Goal: Information Seeking & Learning: Check status

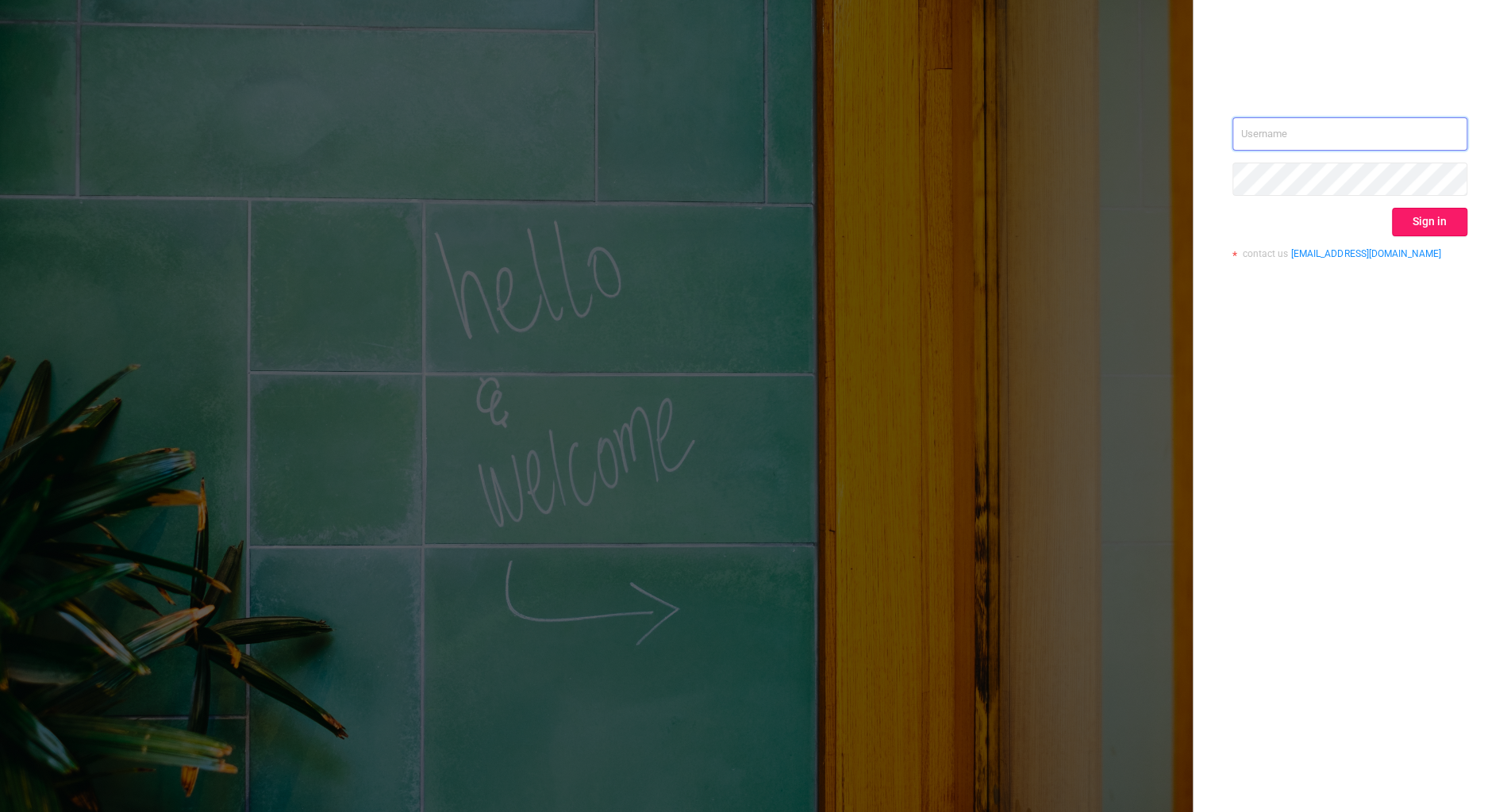
type input "[PERSON_NAME][EMAIL_ADDRESS][DOMAIN_NAME]"
click at [1451, 221] on button "Sign in" at bounding box center [1428, 222] width 75 height 29
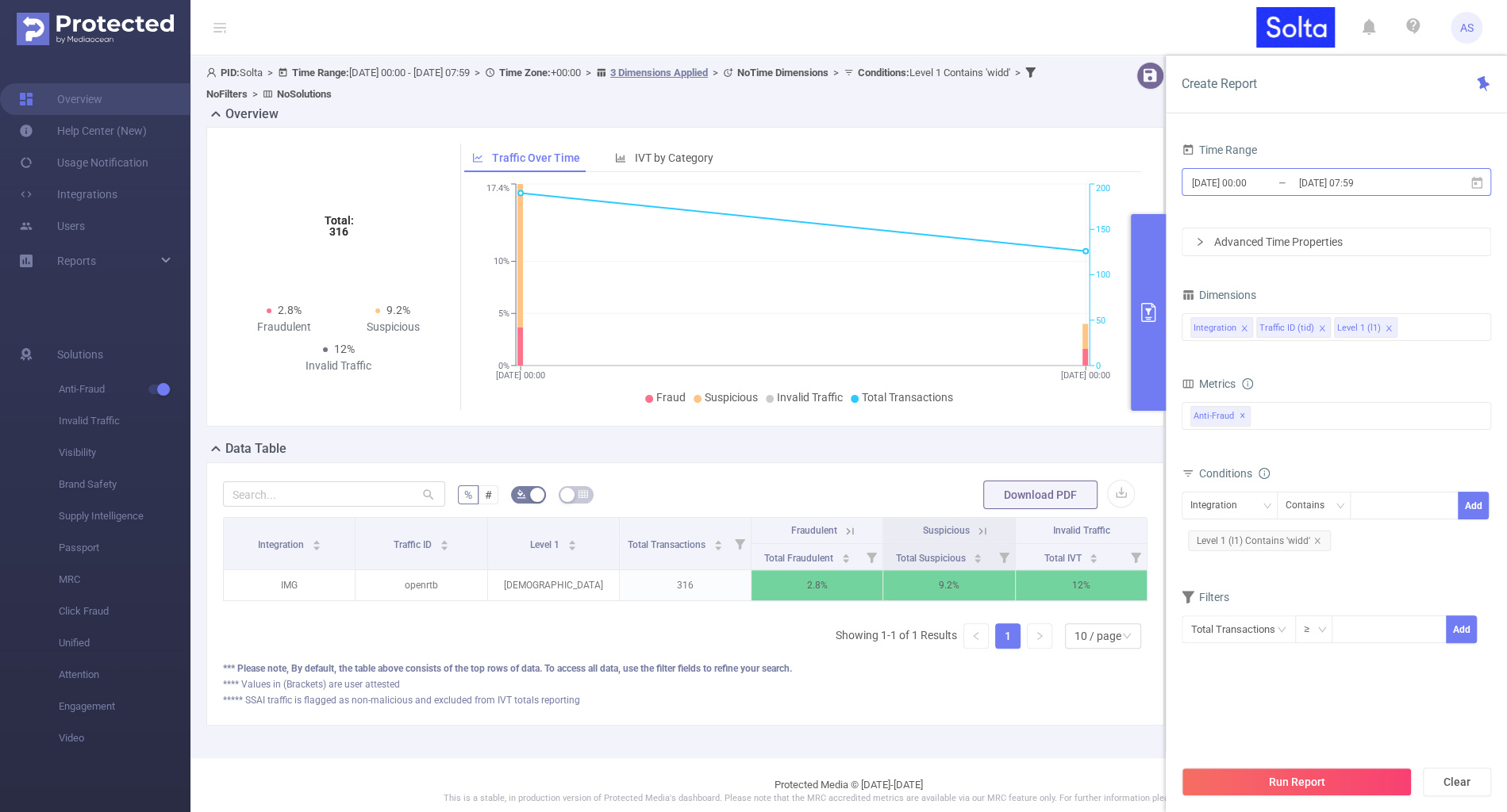
click at [1295, 176] on input "[DATE] 00:00" at bounding box center [1254, 182] width 129 height 21
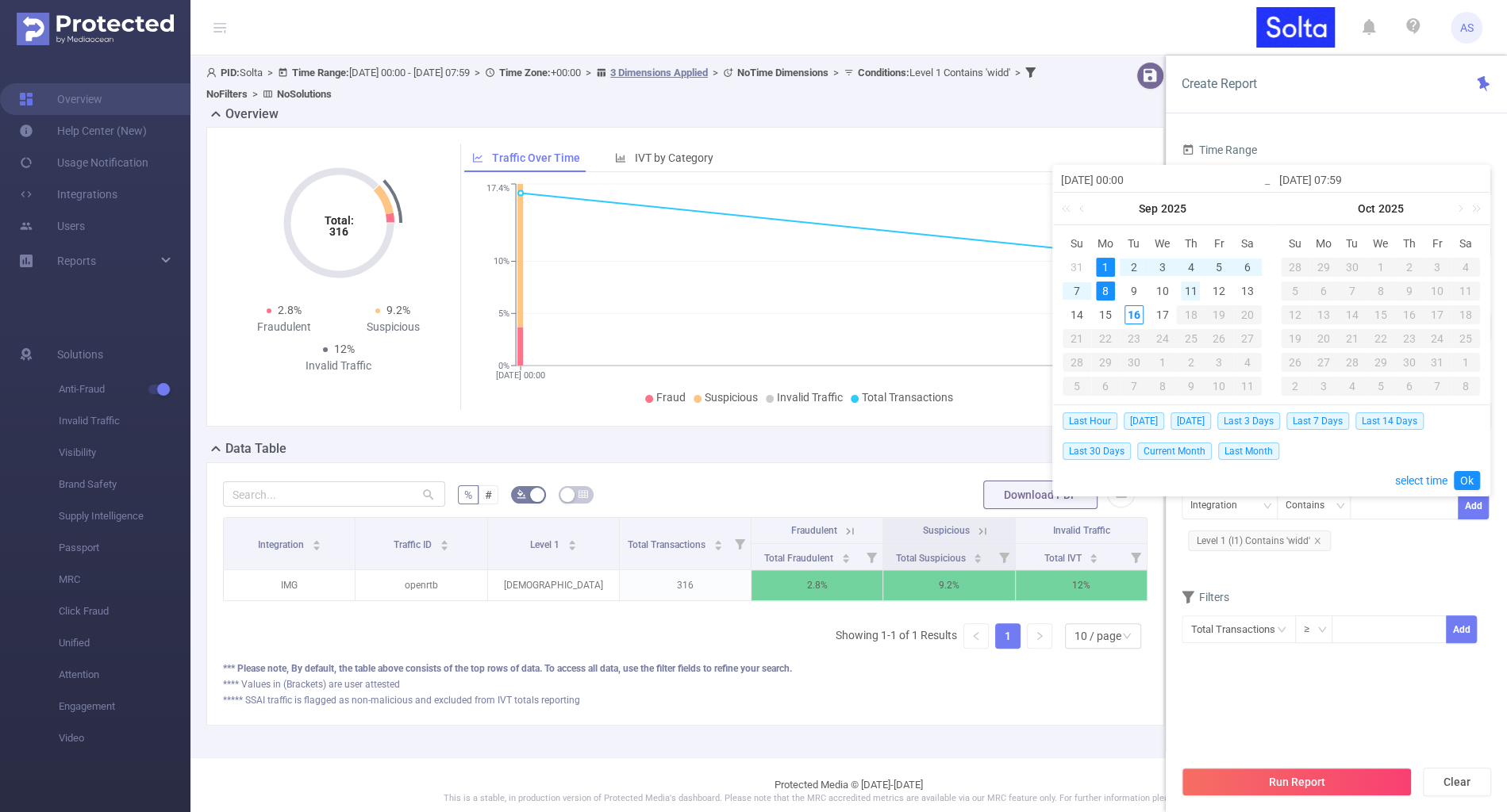
click at [1186, 295] on div "11" at bounding box center [1190, 290] width 19 height 19
click at [1112, 314] on div "15" at bounding box center [1105, 314] width 19 height 19
type input "[DATE] 00:00"
type input "[DATE] 07:59"
type input "[DATE] 00:00"
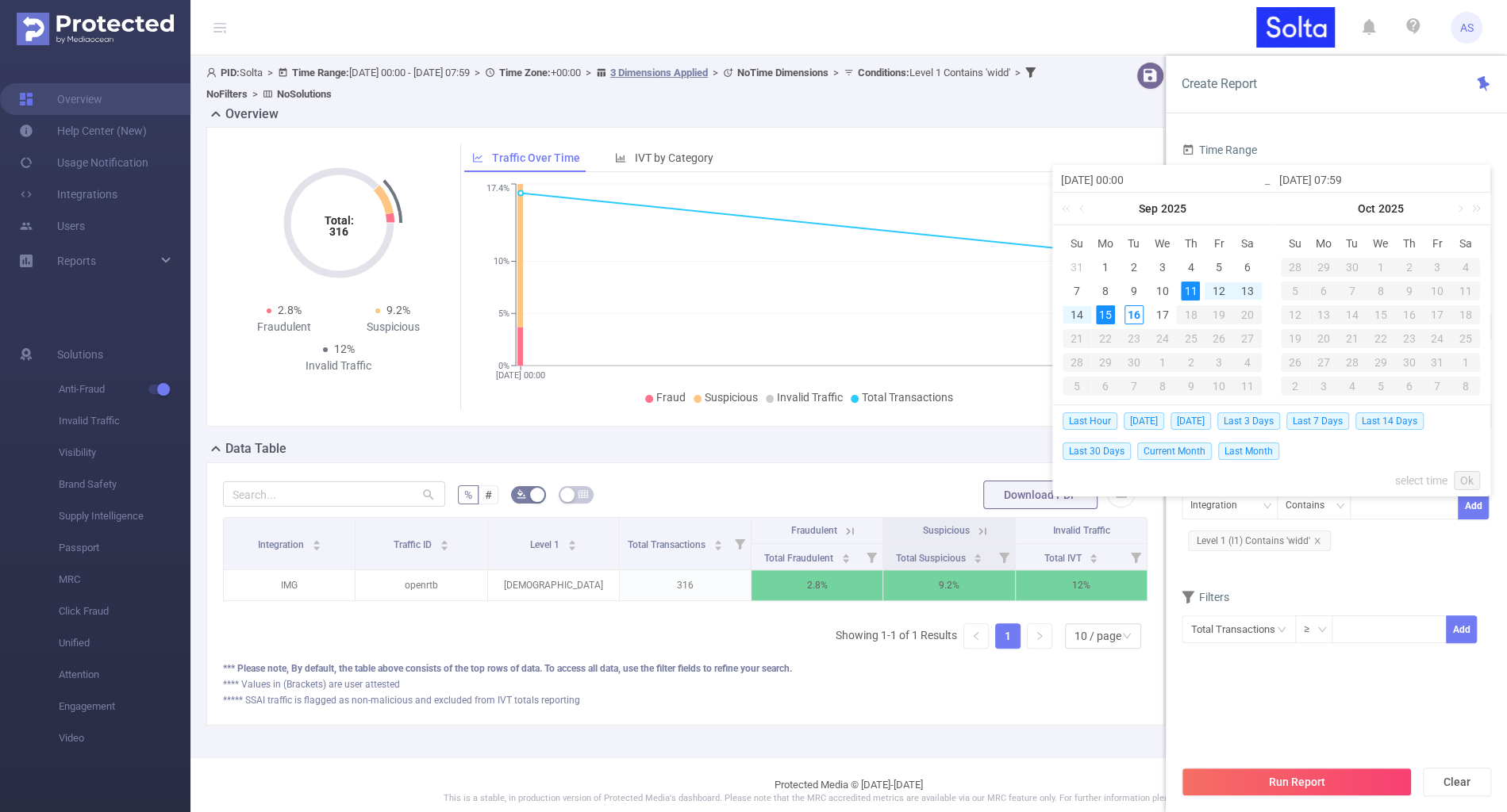
type input "[DATE] 07:59"
click at [1467, 484] on link "Ok" at bounding box center [1466, 480] width 26 height 19
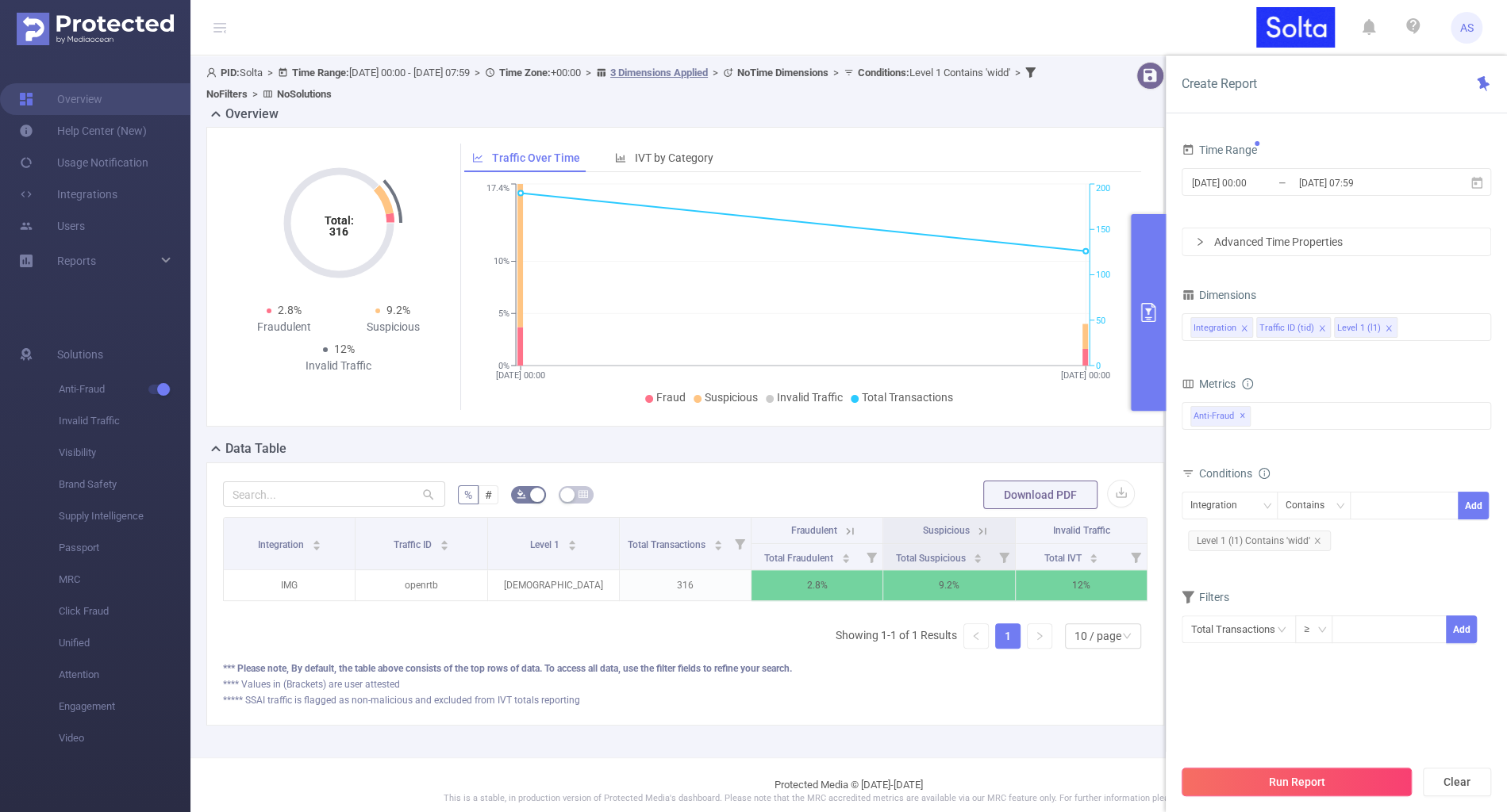
click at [1252, 782] on button "Run Report" at bounding box center [1296, 781] width 230 height 29
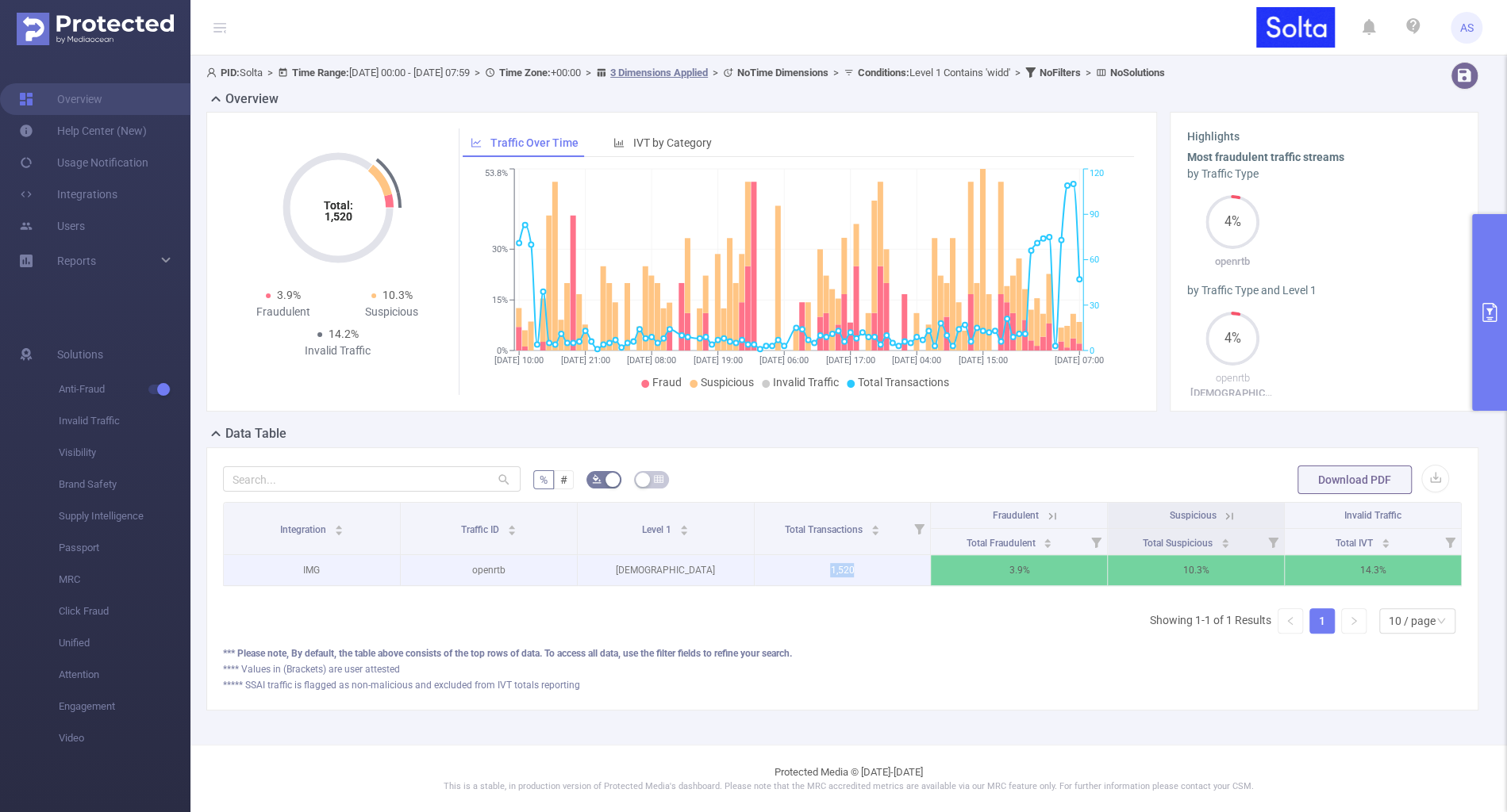
drag, startPoint x: 877, startPoint y: 570, endPoint x: 821, endPoint y: 570, distance: 56.0
click at [821, 570] on p "1,520" at bounding box center [843, 570] width 176 height 31
copy p "1,520"
click at [1226, 517] on icon at bounding box center [1229, 516] width 7 height 7
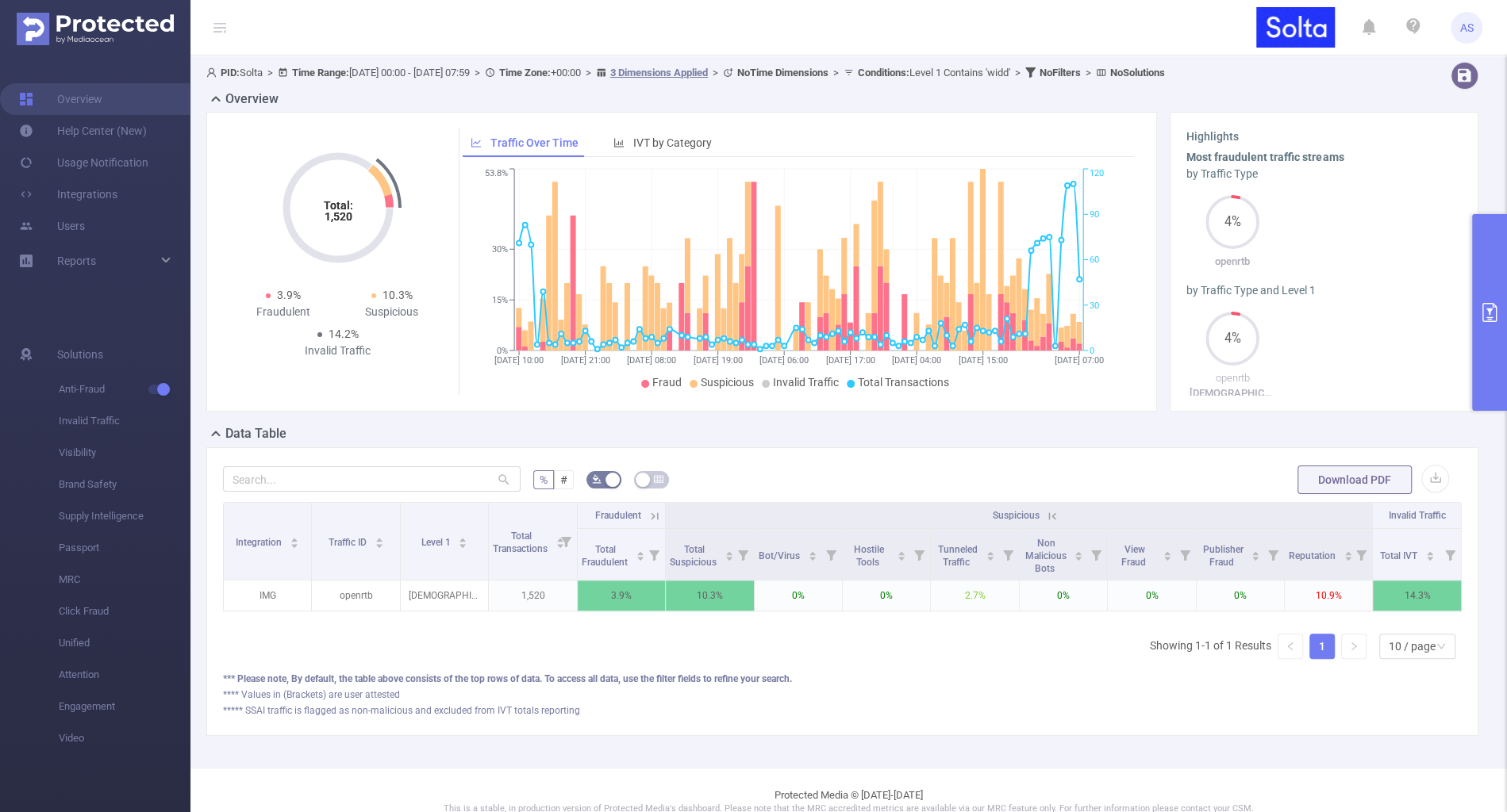
click at [1499, 314] on button "primary" at bounding box center [1489, 313] width 35 height 197
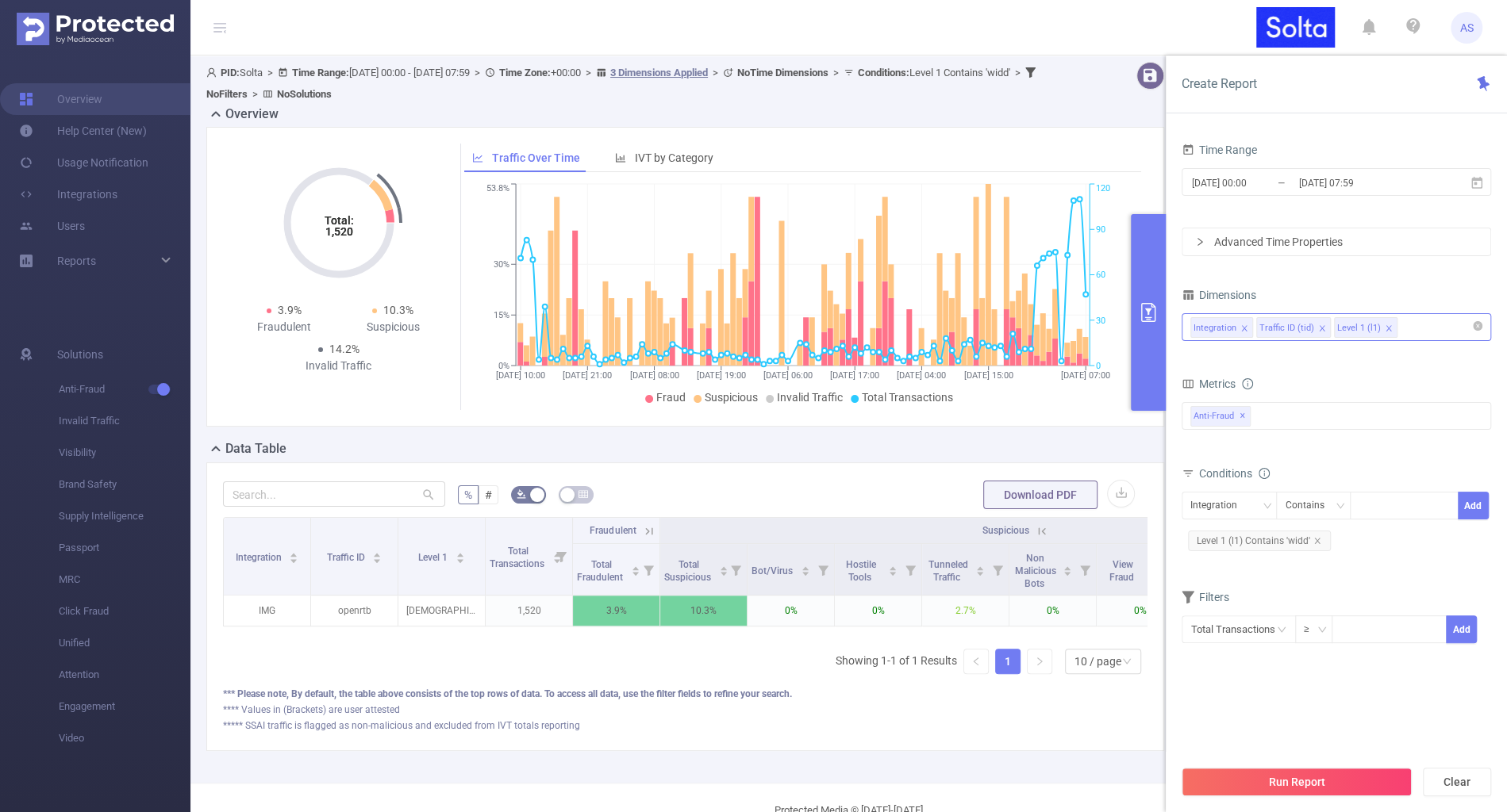
click at [1416, 326] on div "Integration Traffic ID (tid) Level 1 (l1)" at bounding box center [1336, 327] width 292 height 26
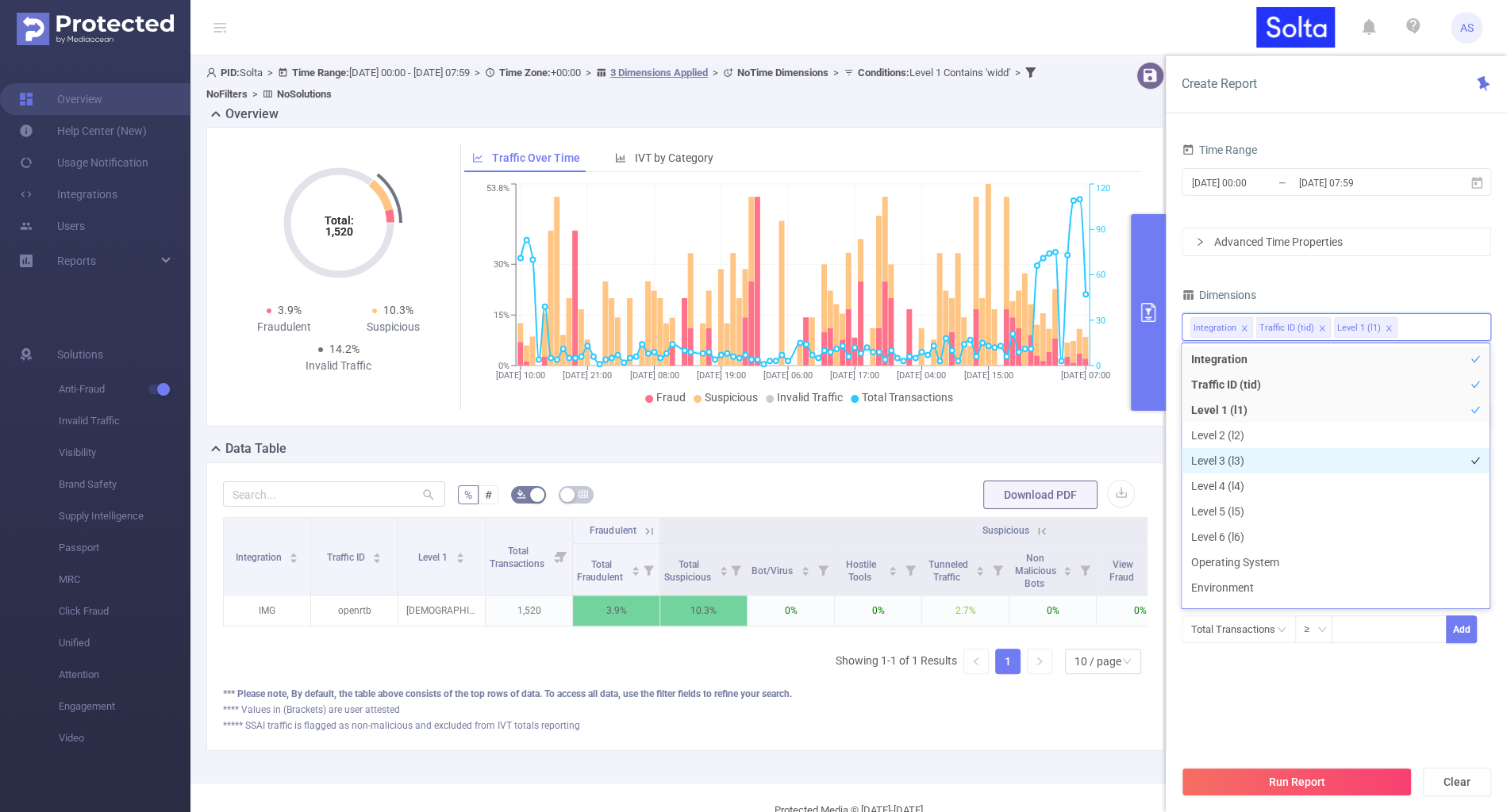
click at [1237, 450] on li "Level 3 (l3)" at bounding box center [1335, 461] width 308 height 25
click at [1236, 778] on button "Run Report" at bounding box center [1296, 781] width 230 height 29
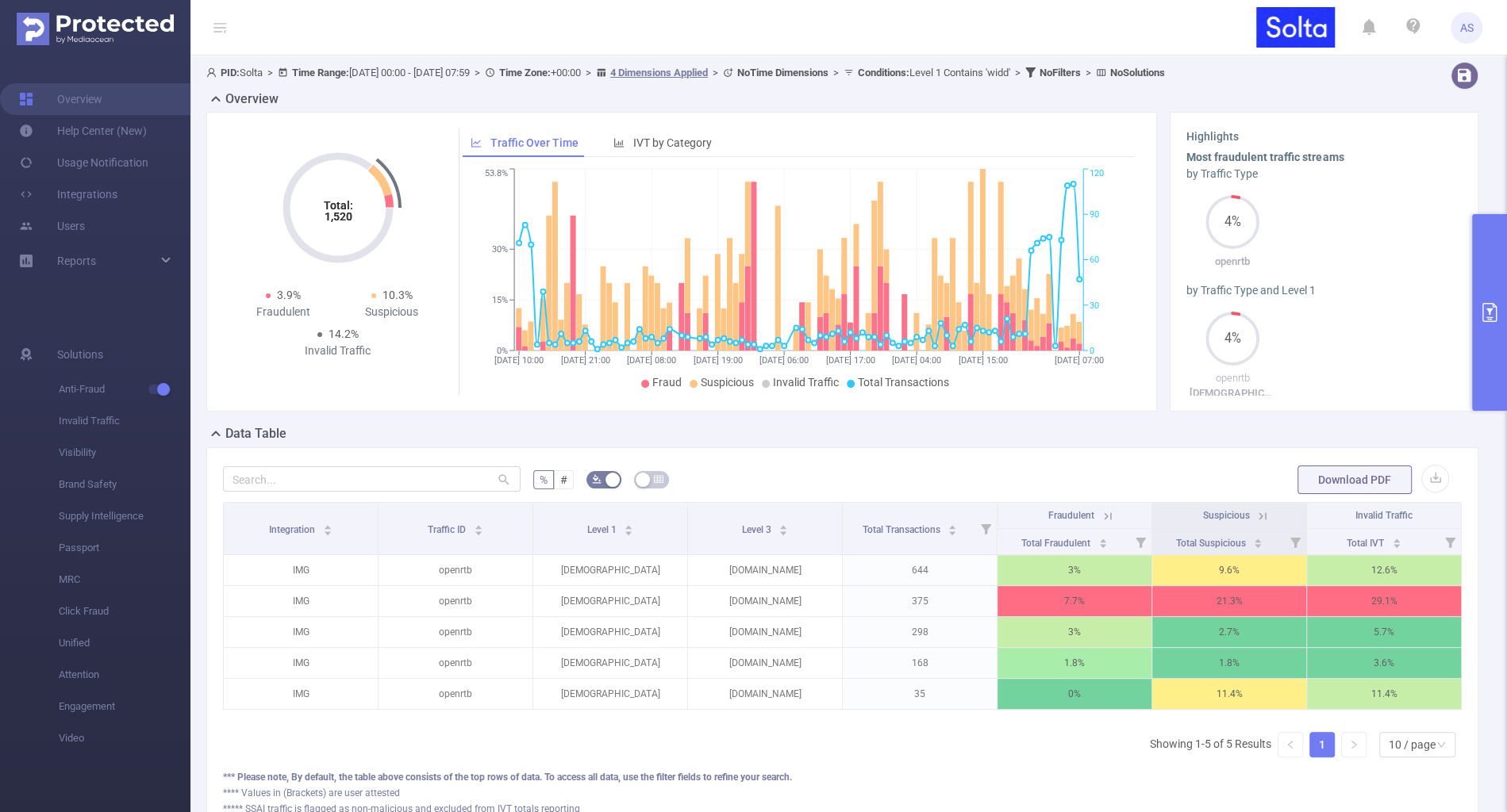
scroll to position [0, 3]
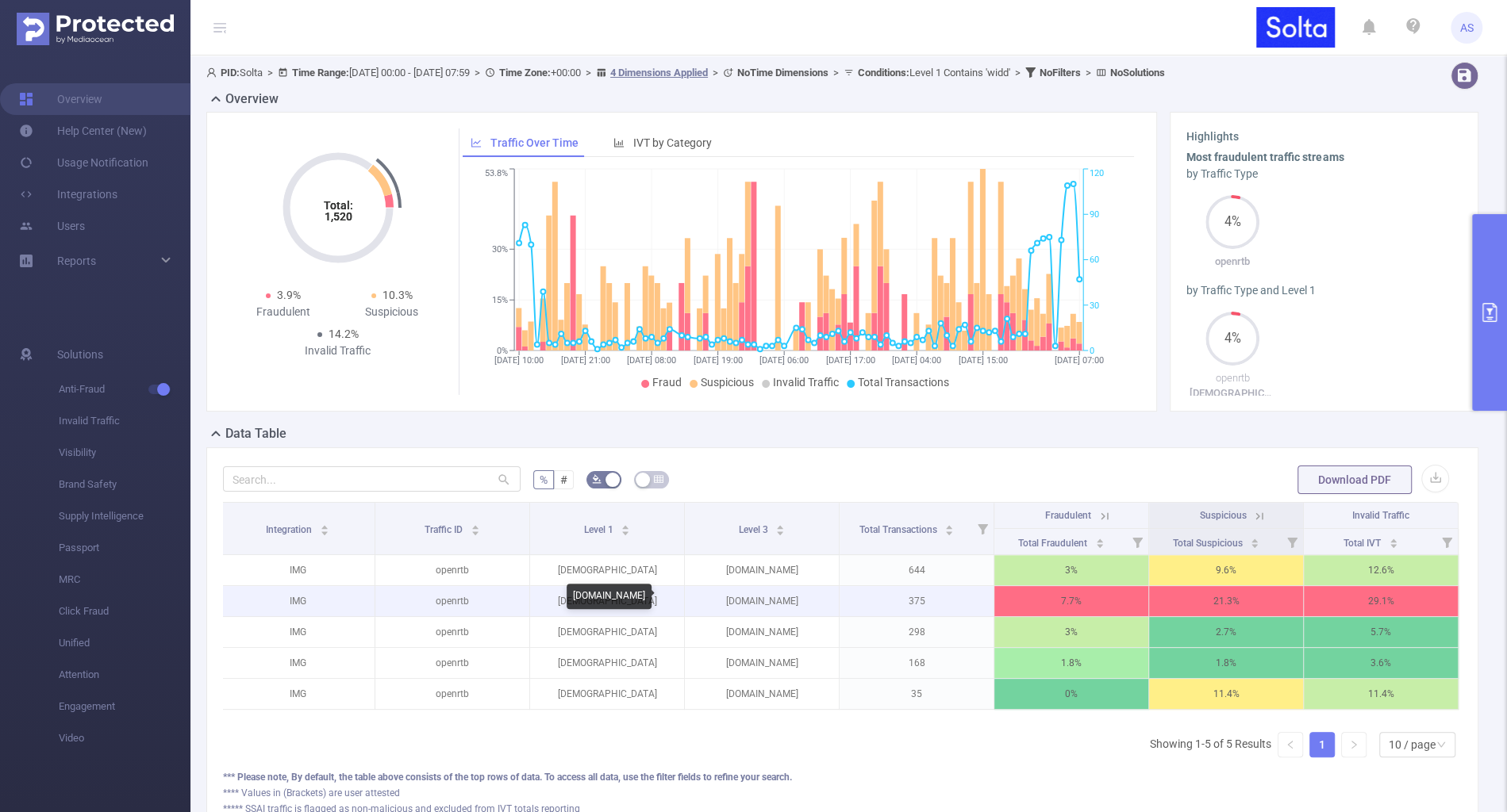
click at [771, 592] on p "[DOMAIN_NAME]" at bounding box center [761, 601] width 154 height 31
copy p "[DOMAIN_NAME]"
